Goal: Find contact information: Find contact information

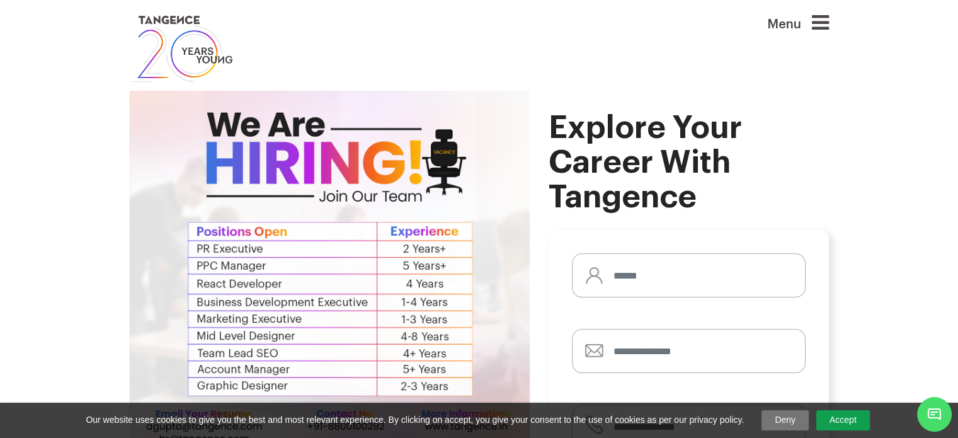
click at [829, 26] on icon at bounding box center [820, 23] width 17 height 20
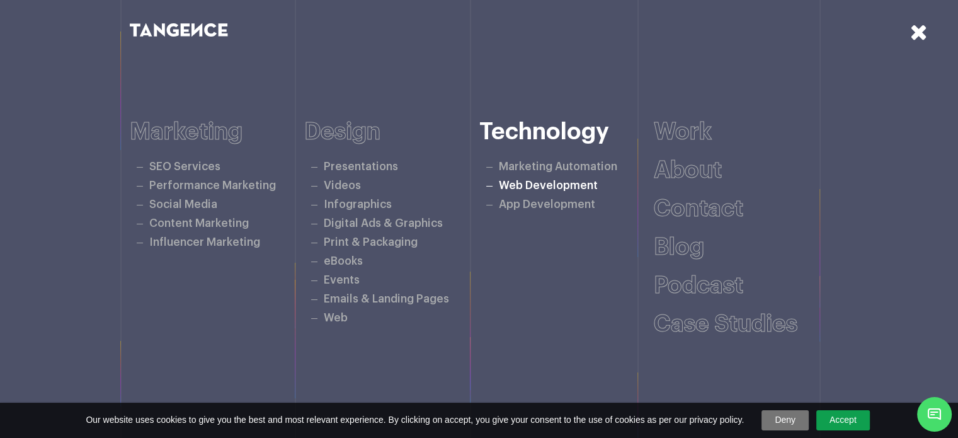
click at [522, 184] on link "Web Development" at bounding box center [548, 185] width 99 height 11
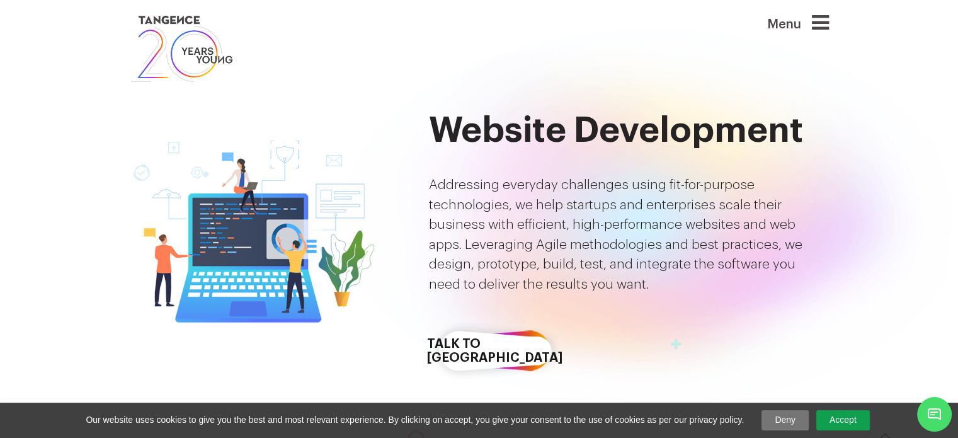
click at [826, 21] on icon at bounding box center [820, 23] width 17 height 20
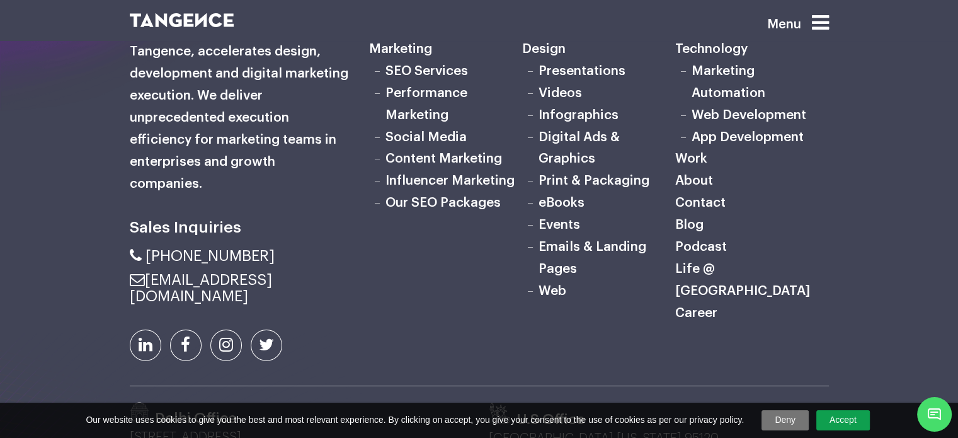
scroll to position [3972, 0]
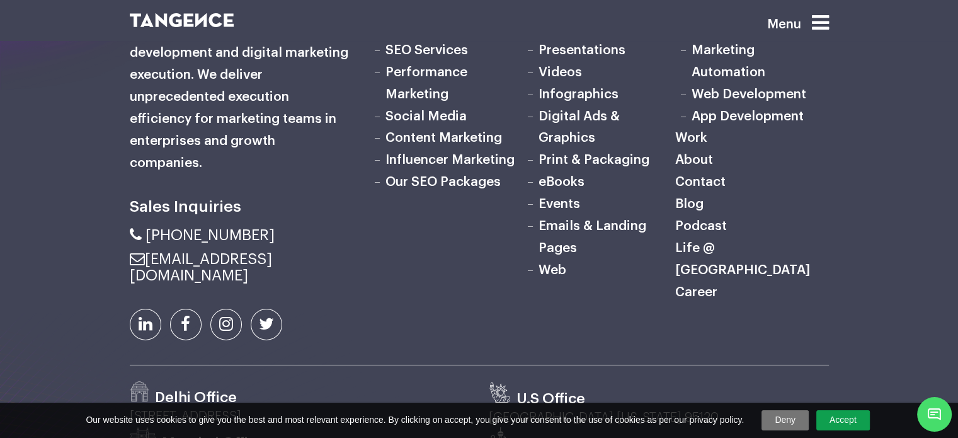
click at [706, 299] on link "Career" at bounding box center [696, 291] width 42 height 13
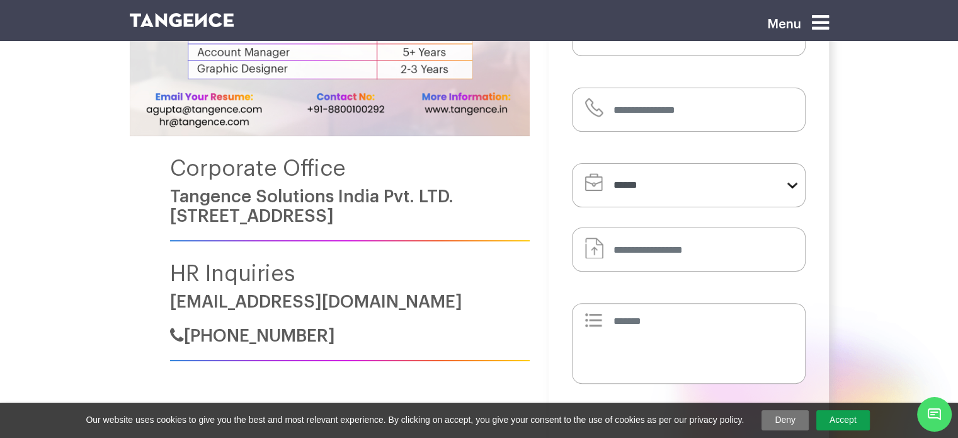
scroll to position [315, 0]
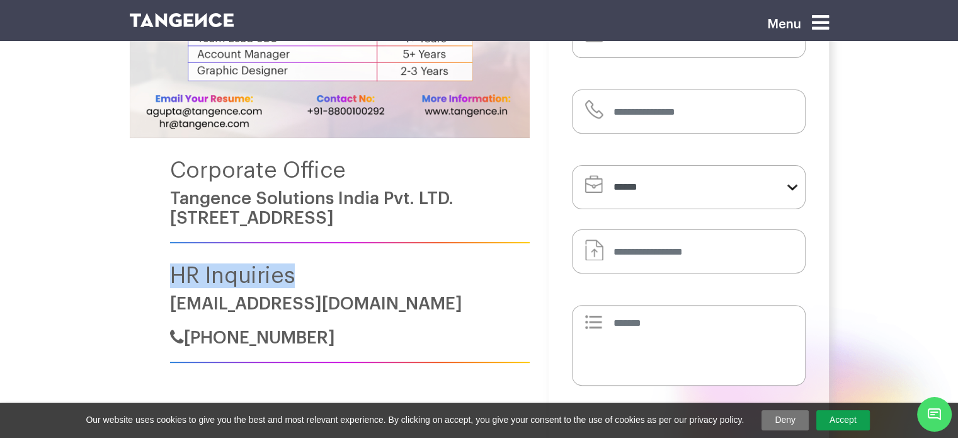
drag, startPoint x: 164, startPoint y: 255, endPoint x: 338, endPoint y: 282, distance: 176.6
click at [315, 285] on div "Corporate Office Tangence Solutions India Pvt. LTD. F 298, Sec 63, Noida, 20130…" at bounding box center [330, 69] width 400 height 587
click at [398, 280] on h4 "HR Inquiries" at bounding box center [350, 275] width 360 height 25
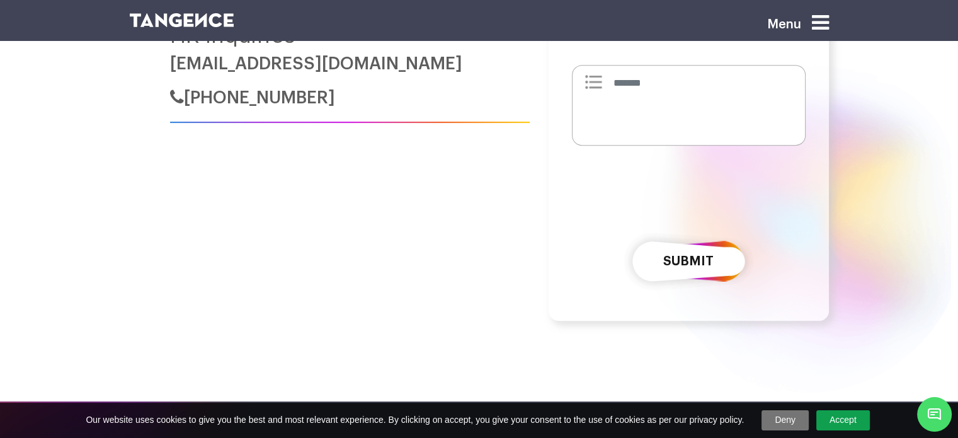
scroll to position [567, 0]
